Goal: Information Seeking & Learning: Learn about a topic

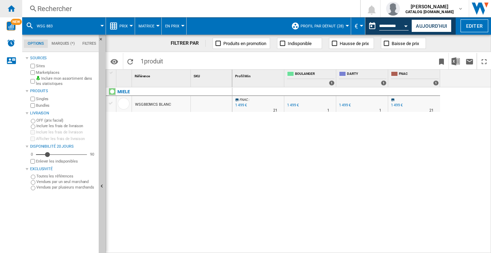
click at [12, 7] on ng-md-icon "Accueil" at bounding box center [11, 8] width 8 height 8
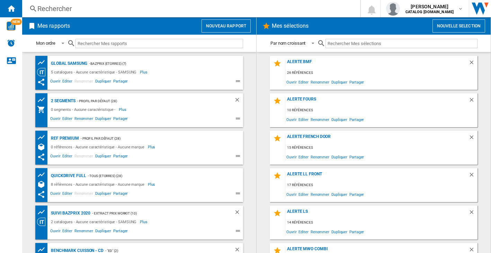
click at [42, 9] on div "Rechercher" at bounding box center [189, 9] width 305 height 10
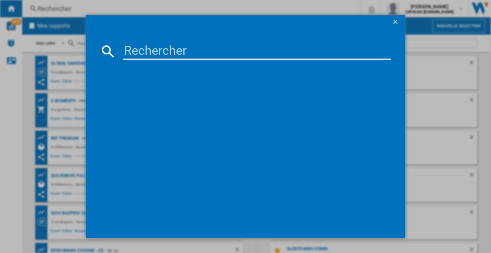
drag, startPoint x: 150, startPoint y: 42, endPoint x: 151, endPoint y: 45, distance: 3.7
click at [150, 43] on md-dialog-content at bounding box center [245, 133] width 319 height 208
click at [152, 48] on input at bounding box center [257, 51] width 268 height 17
paste input "MTWA 71252 W EE"
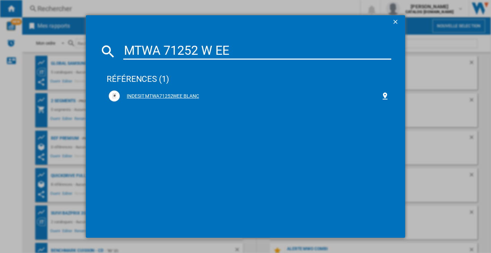
type input "MTWA 71252 W EE"
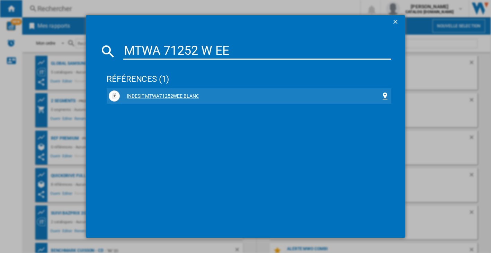
click at [156, 98] on div "INDESIT MTWA71252WEE BLANC" at bounding box center [250, 96] width 261 height 7
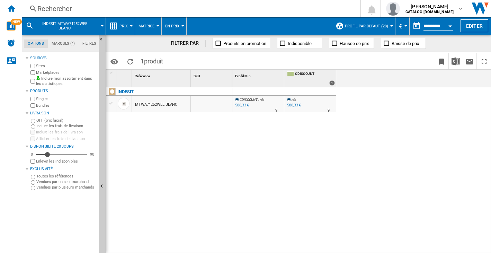
click at [154, 105] on div "MTWA71252WEE BLANC" at bounding box center [156, 105] width 42 height 16
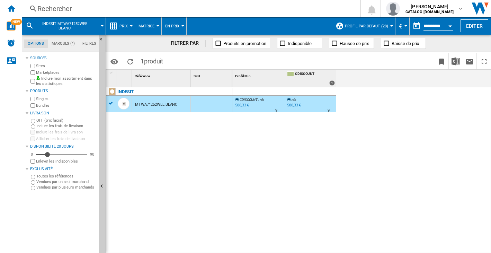
click at [143, 102] on div "MTWA71252WEE BLANC" at bounding box center [156, 105] width 42 height 16
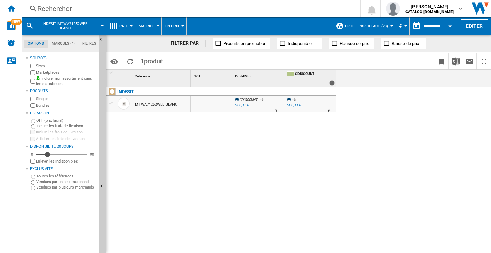
click at [143, 102] on div "MTWA71252WEE BLANC" at bounding box center [156, 105] width 42 height 16
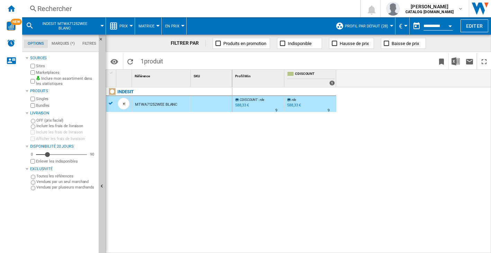
click at [114, 25] on ng-md-icon at bounding box center [113, 26] width 8 height 8
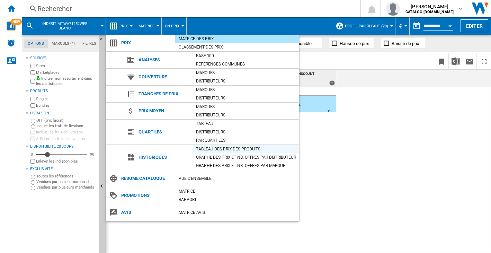
click at [204, 147] on div "Tableau des prix des produits" at bounding box center [246, 148] width 107 height 7
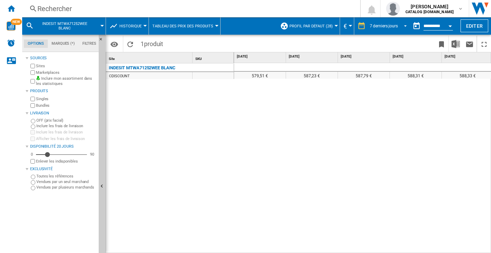
click at [373, 26] on div "7 derniers jours" at bounding box center [384, 26] width 28 height 5
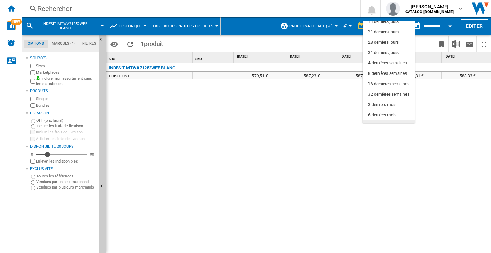
scroll to position [44, 0]
click at [383, 107] on div "12 derniers mois" at bounding box center [383, 108] width 30 height 6
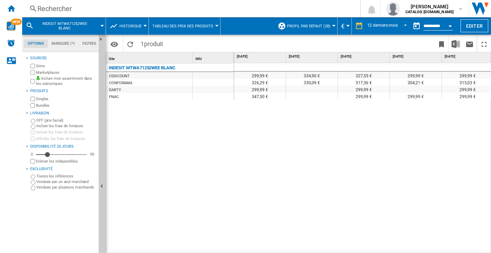
click at [126, 24] on span "Historique" at bounding box center [130, 26] width 22 height 5
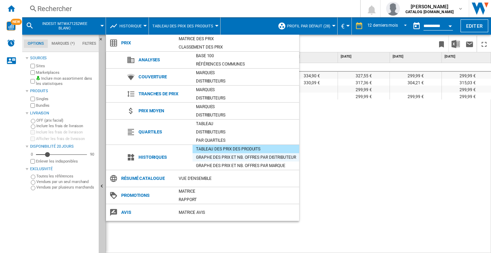
click at [227, 158] on div "Graphe des prix et nb. offres par distributeur" at bounding box center [246, 157] width 107 height 7
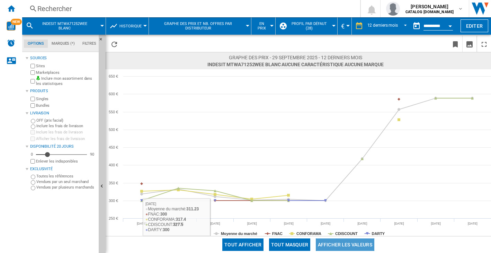
click at [352, 244] on button "Afficher les valeurs" at bounding box center [345, 244] width 59 height 12
